Goal: Task Accomplishment & Management: Use online tool/utility

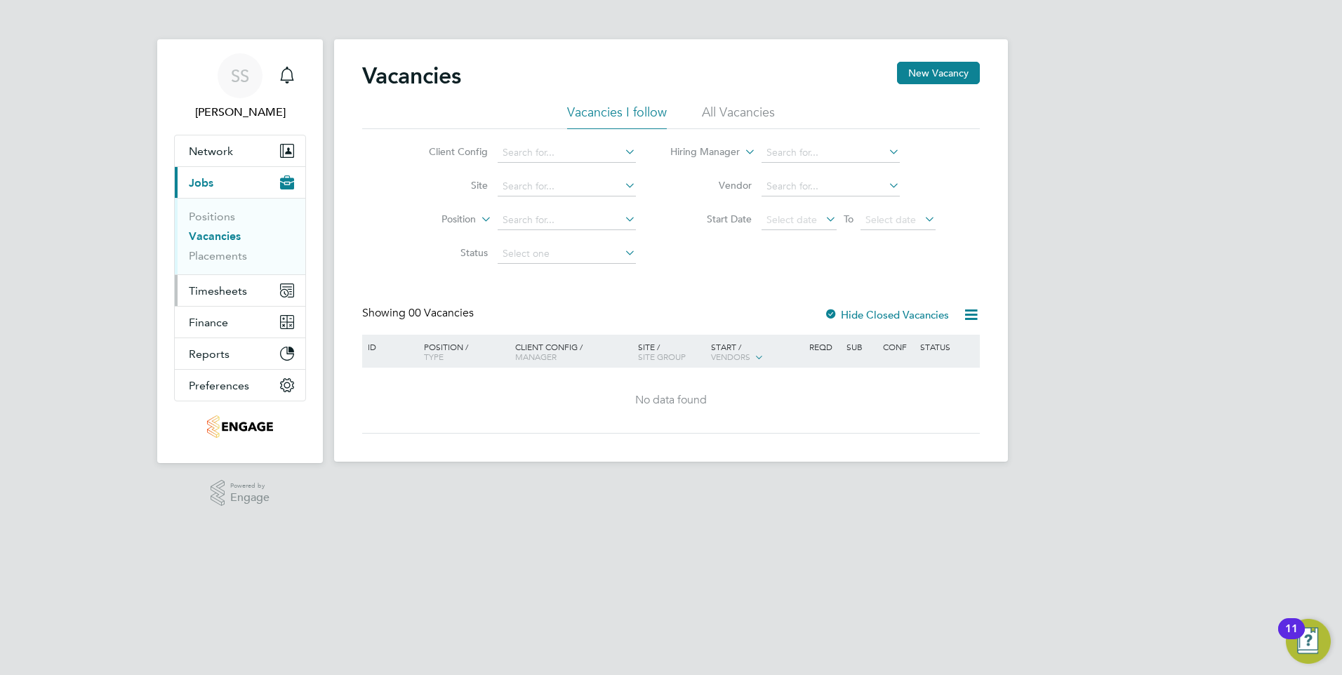
click at [225, 288] on span "Timesheets" at bounding box center [218, 290] width 58 height 13
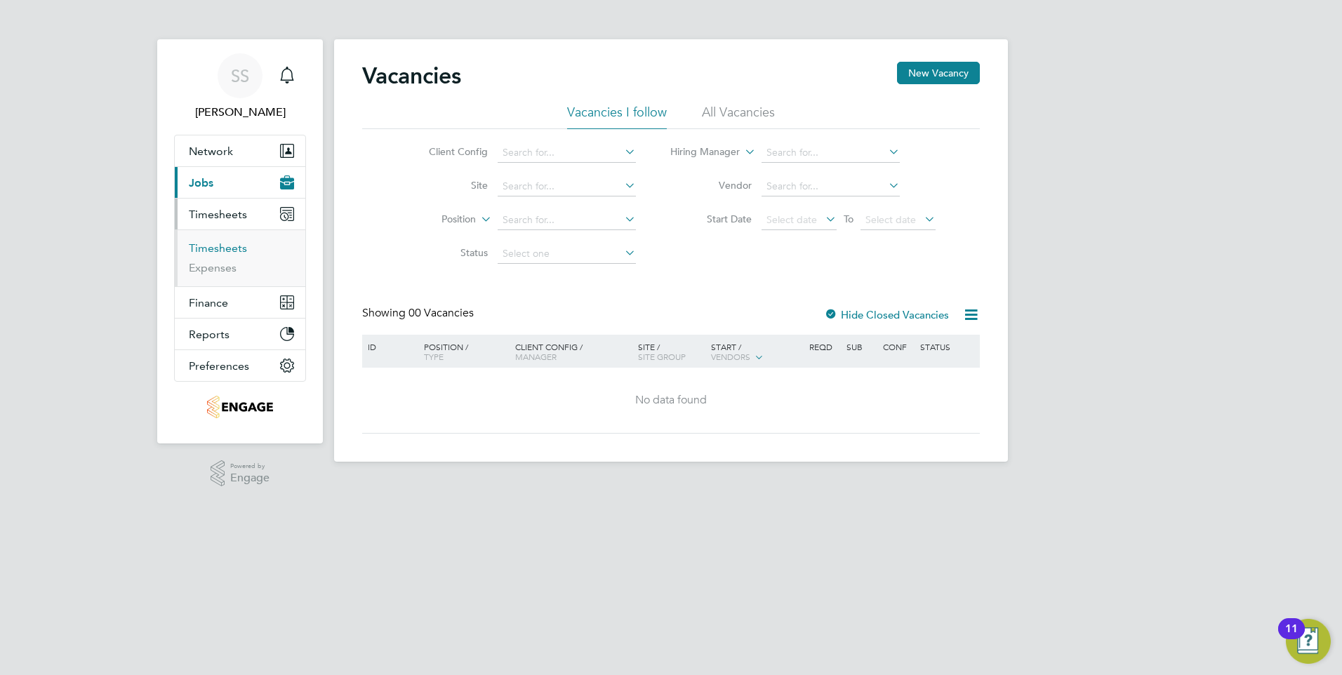
click at [225, 246] on link "Timesheets" at bounding box center [218, 247] width 58 height 13
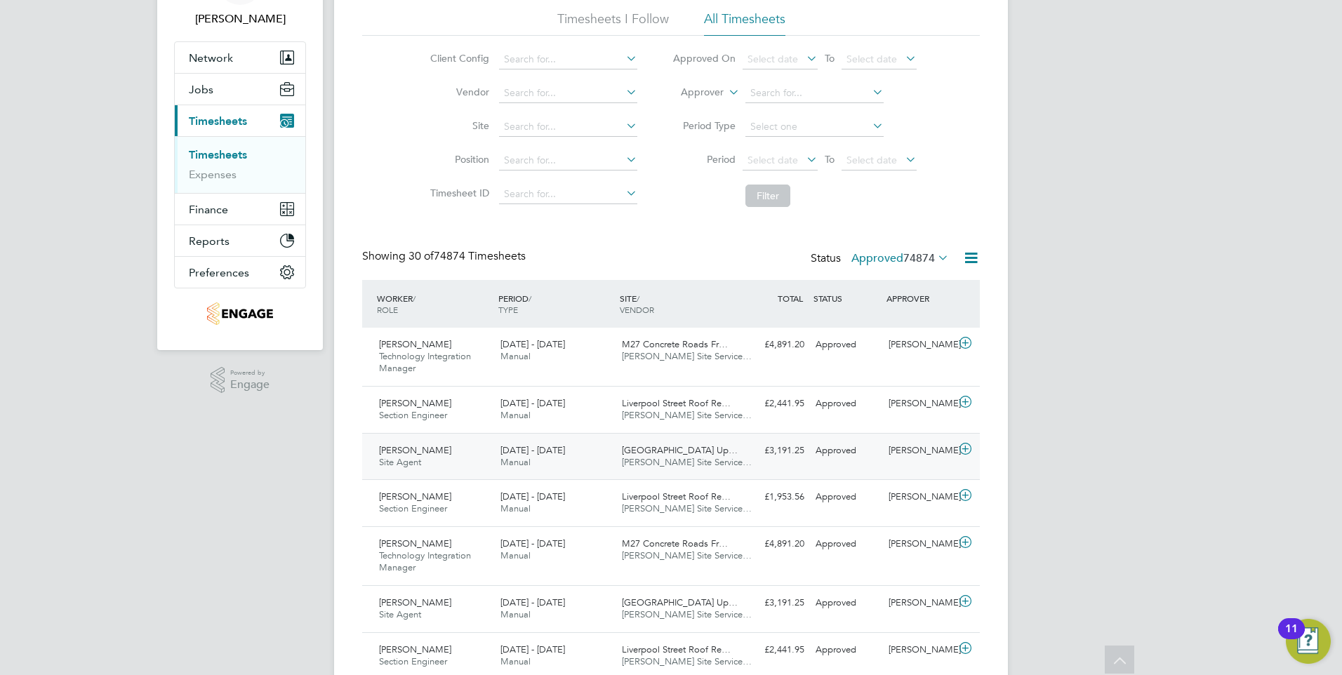
click at [859, 449] on div "Approved" at bounding box center [846, 450] width 73 height 23
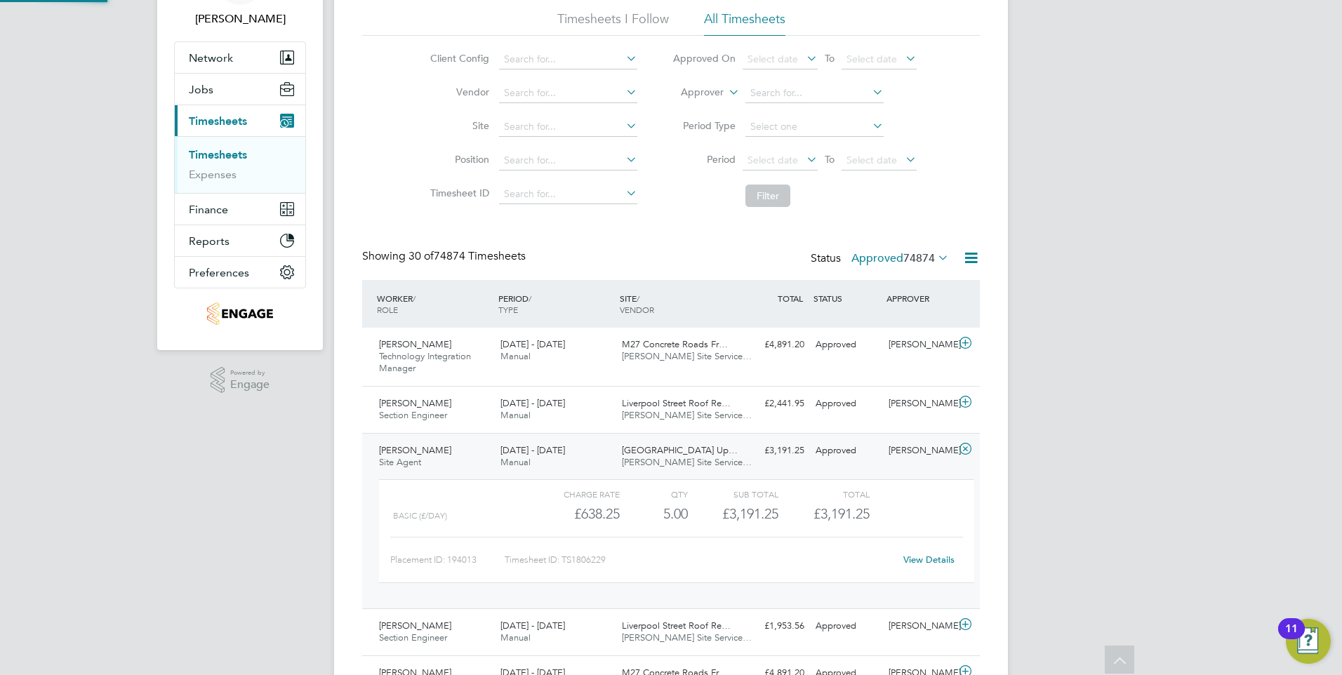
scroll to position [24, 137]
click at [918, 559] on link "View Details" at bounding box center [928, 560] width 51 height 12
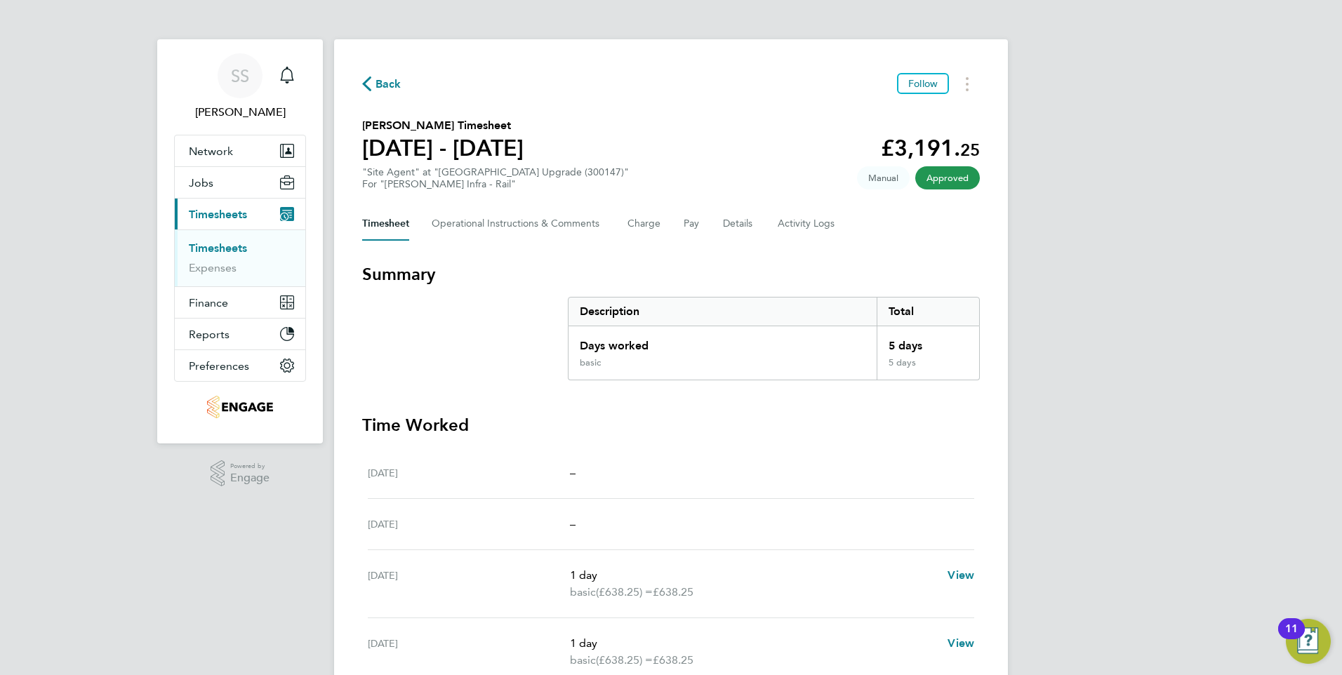
click at [396, 78] on span "Back" at bounding box center [389, 84] width 26 height 17
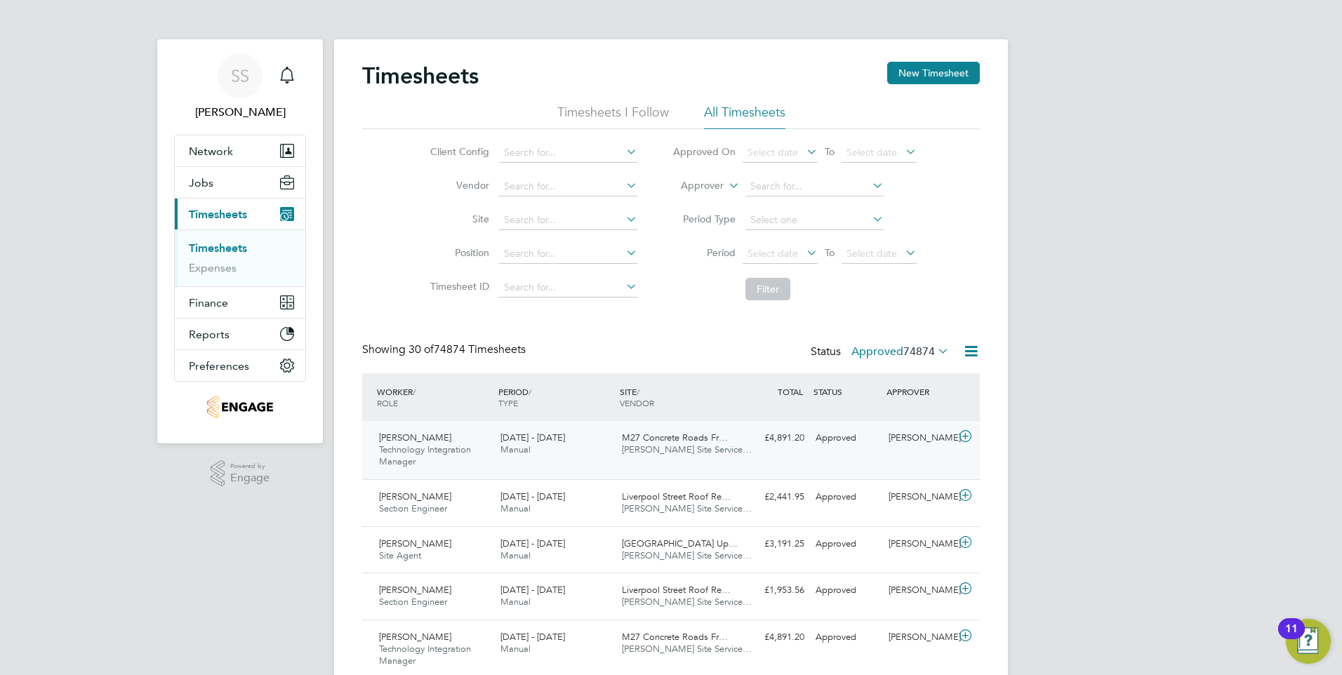
click at [925, 453] on div "Anthony Leongson Technology Integration Manager 16 - 22 Aug 2025 16 - 22 Aug 20…" at bounding box center [671, 450] width 618 height 58
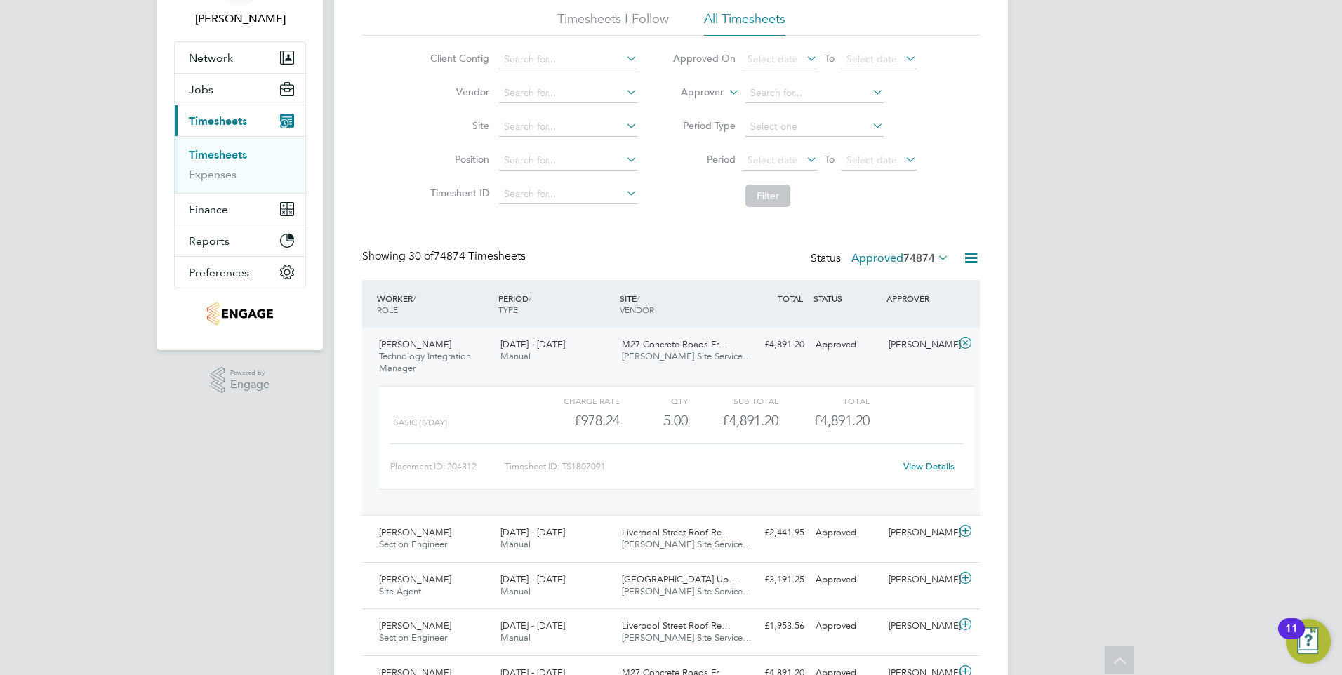
click at [918, 468] on link "View Details" at bounding box center [928, 467] width 51 height 12
